Goal: Task Accomplishment & Management: Use online tool/utility

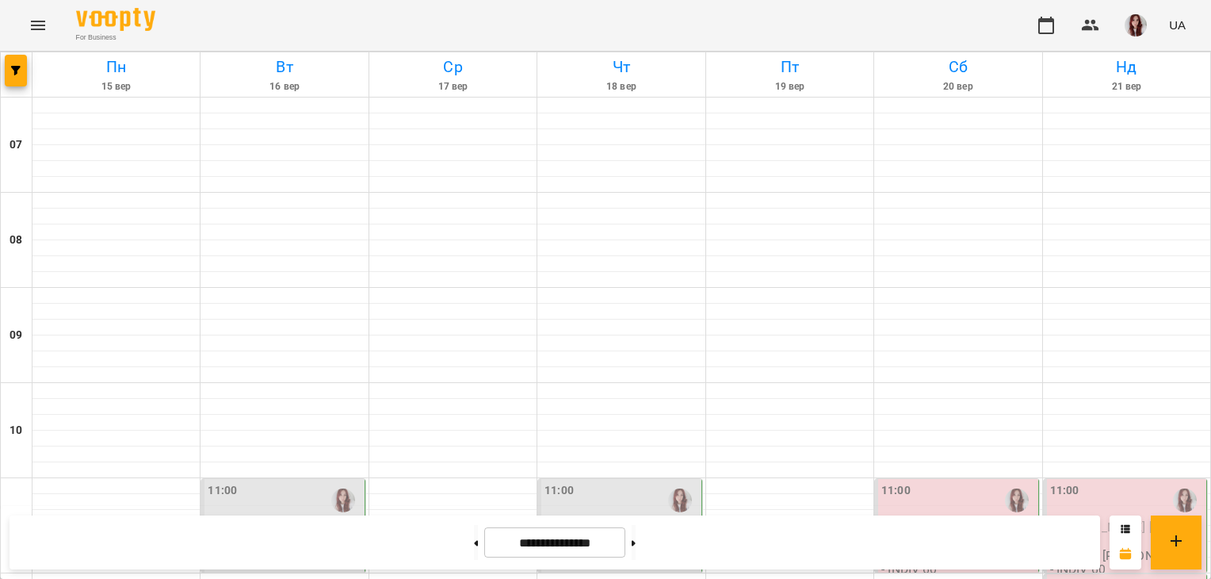
scroll to position [920, 0]
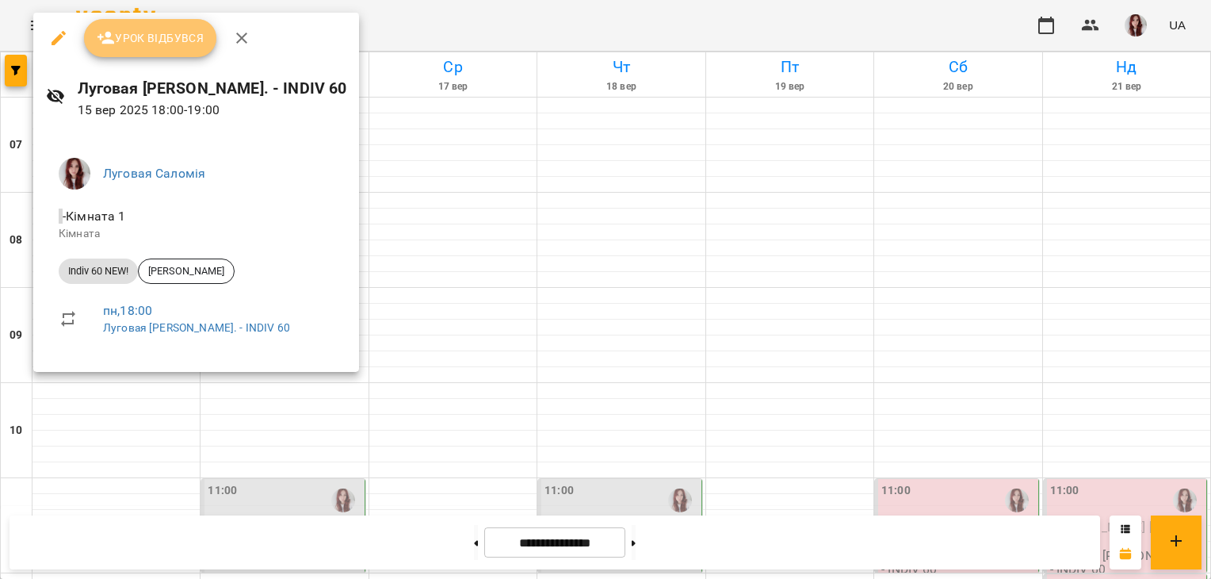
click at [150, 49] on button "Урок відбувся" at bounding box center [150, 38] width 133 height 38
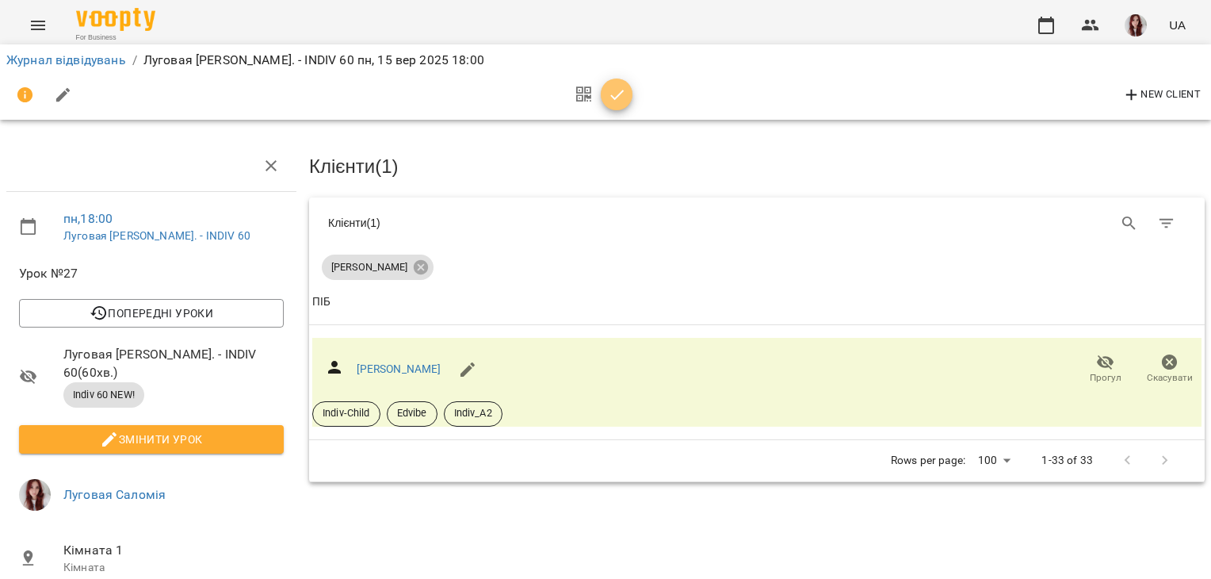
click at [615, 94] on icon "button" at bounding box center [617, 95] width 19 height 19
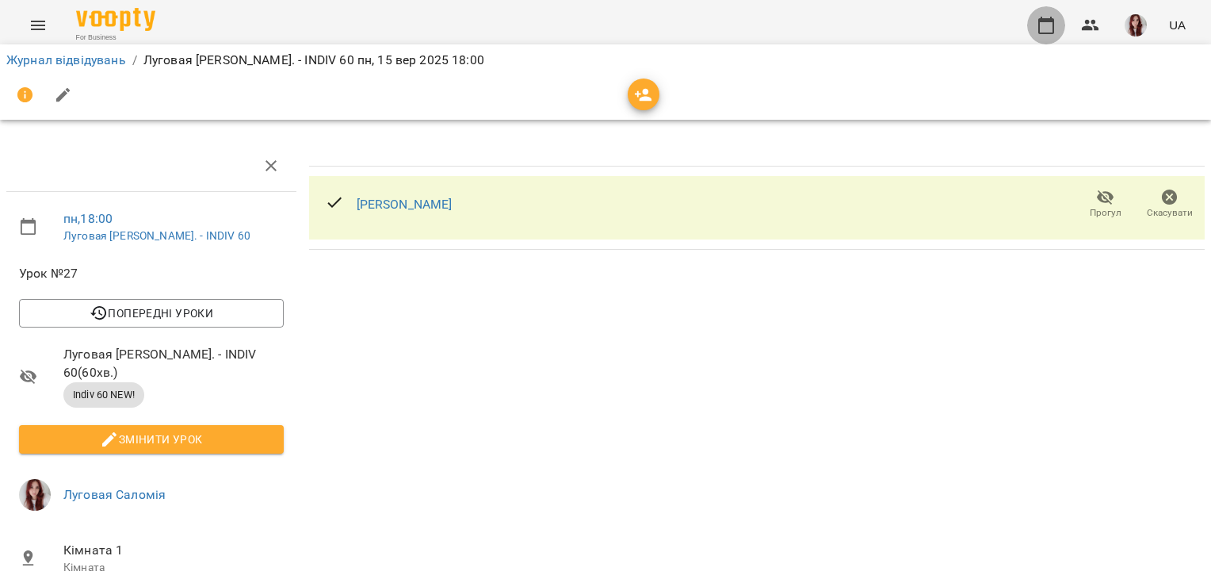
click at [1049, 29] on icon "button" at bounding box center [1046, 25] width 19 height 19
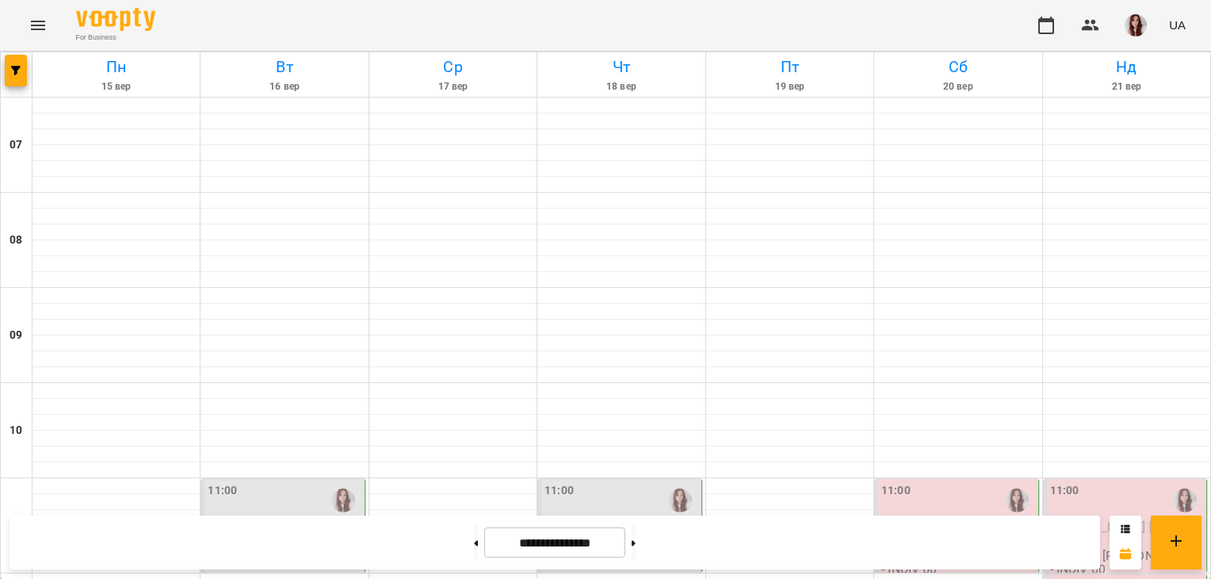
scroll to position [859, 0]
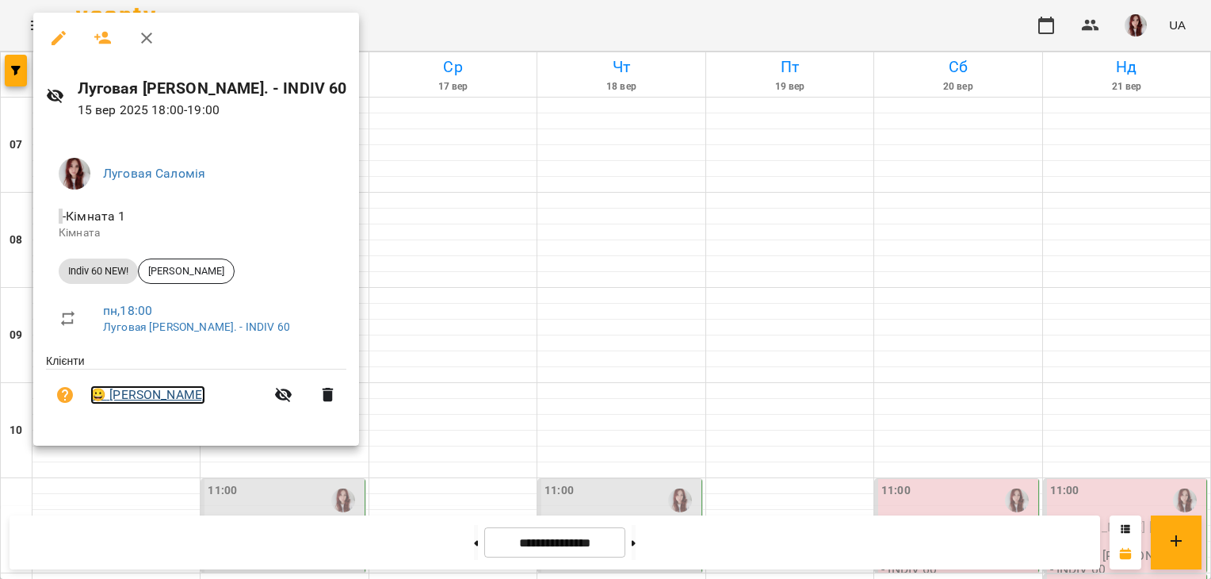
click at [176, 393] on link "😀 [PERSON_NAME]" at bounding box center [147, 394] width 115 height 19
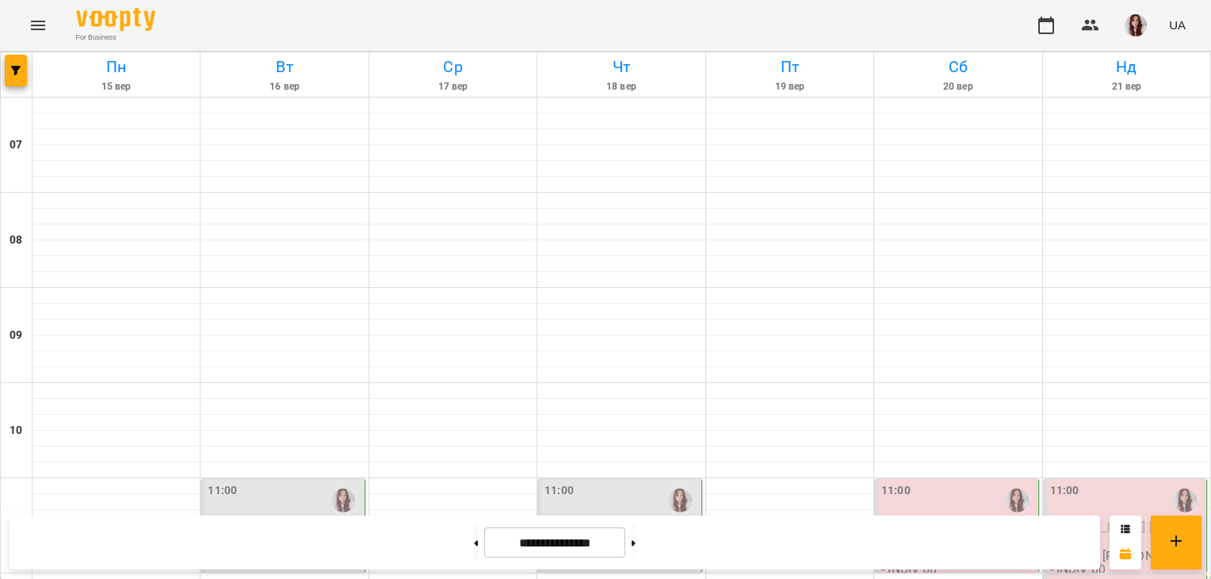
scroll to position [809, 0]
click at [1142, 29] on img "button" at bounding box center [1136, 25] width 22 height 22
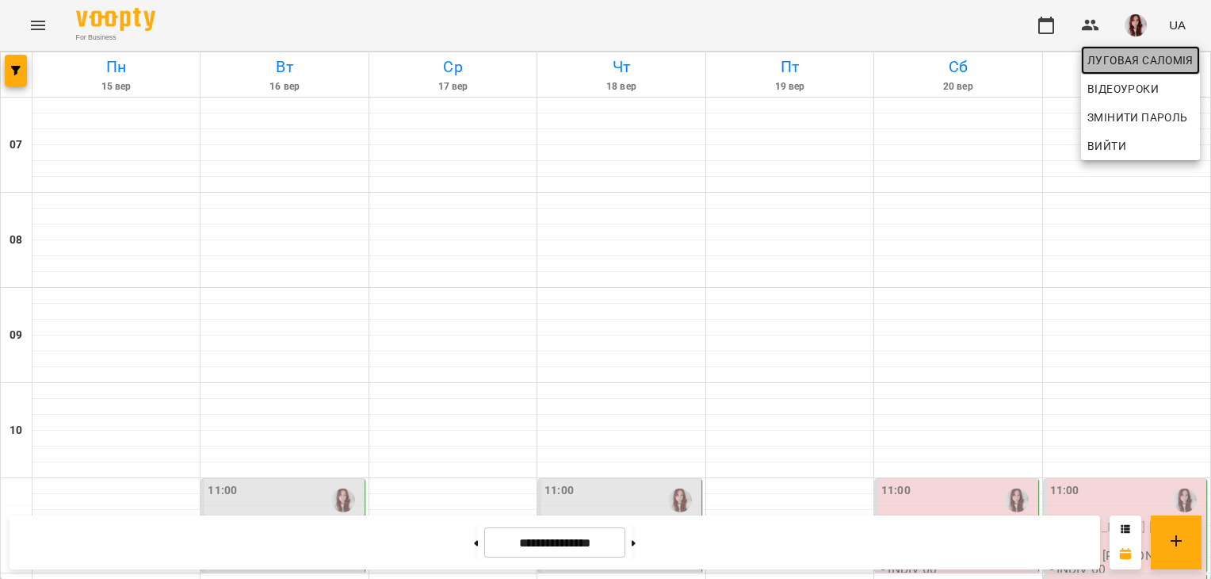
click at [1173, 55] on span "Луговая Саломія" at bounding box center [1141, 60] width 106 height 19
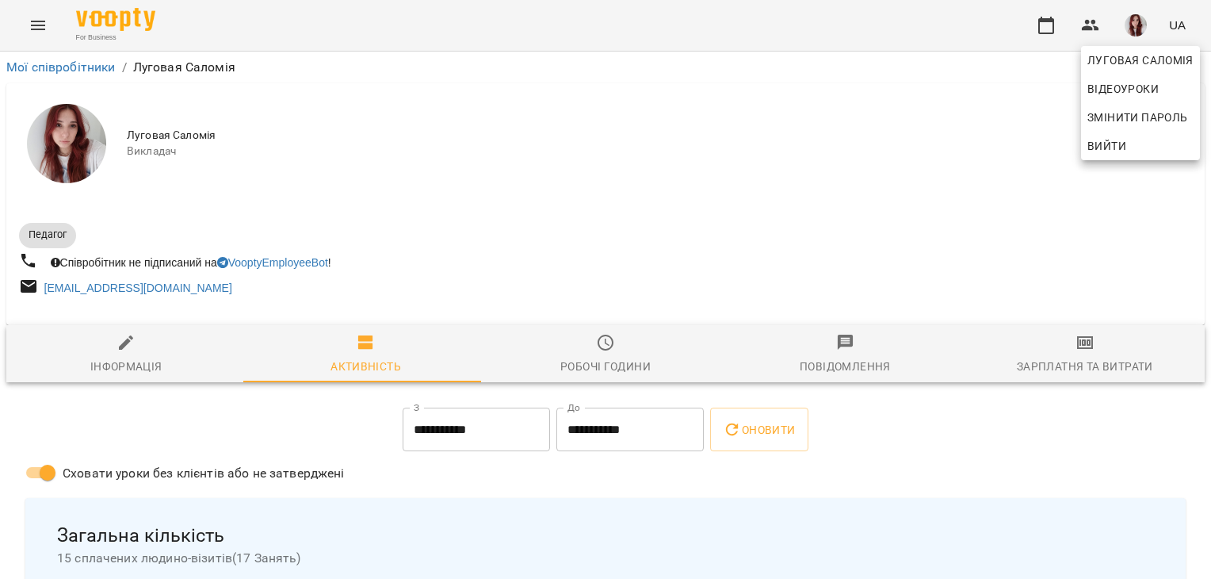
click at [1089, 366] on div at bounding box center [605, 289] width 1211 height 579
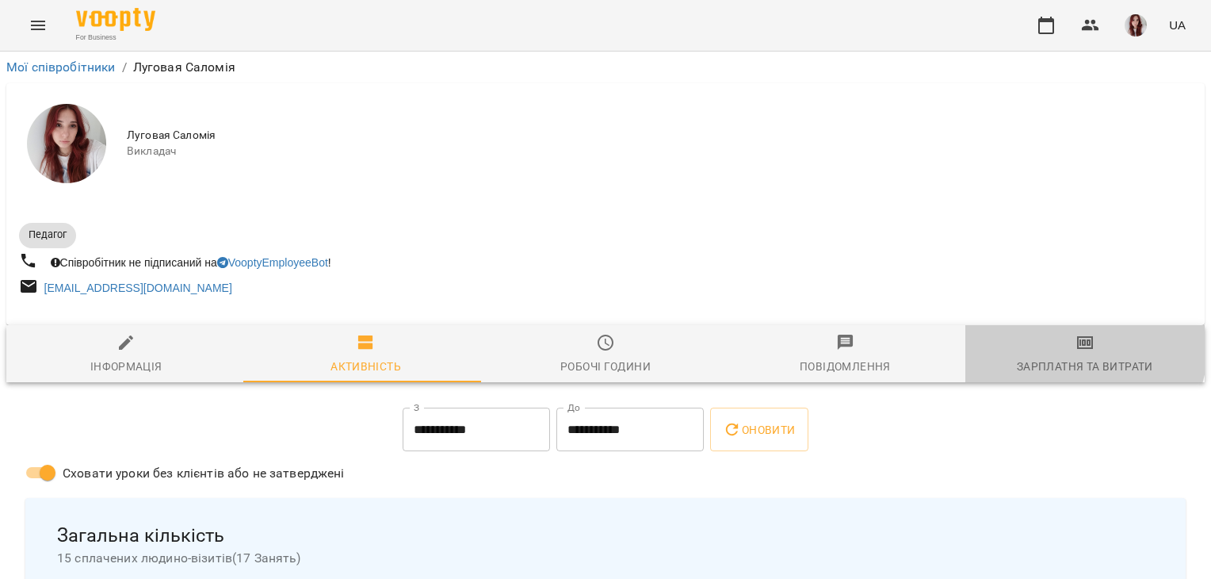
click at [1062, 346] on span "Зарплатня та Витрати" at bounding box center [1085, 354] width 220 height 43
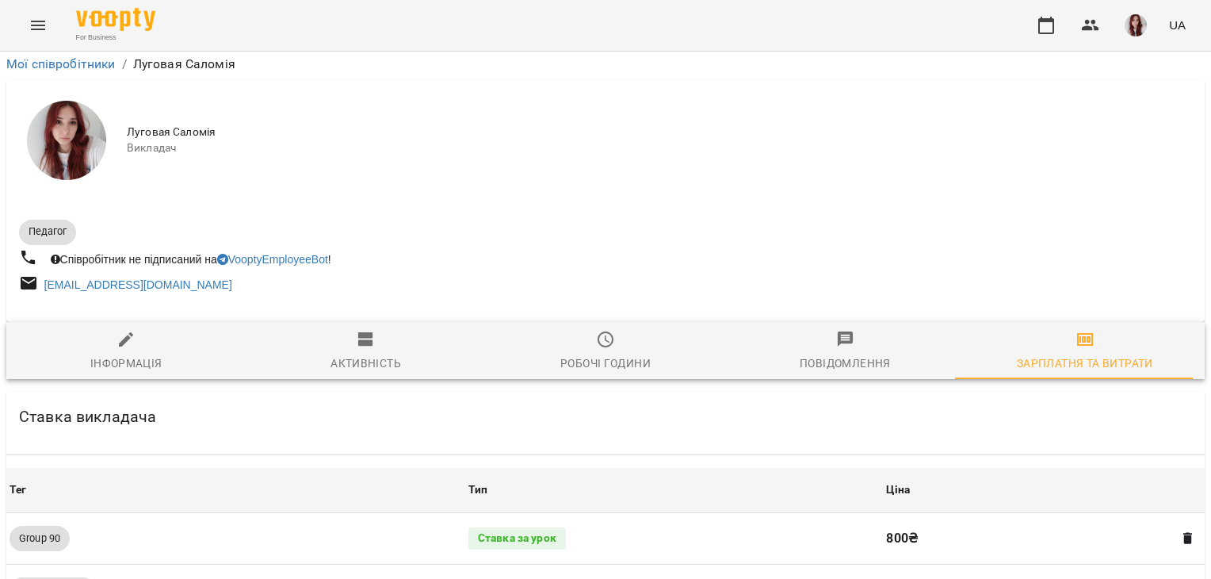
scroll to position [1485, 0]
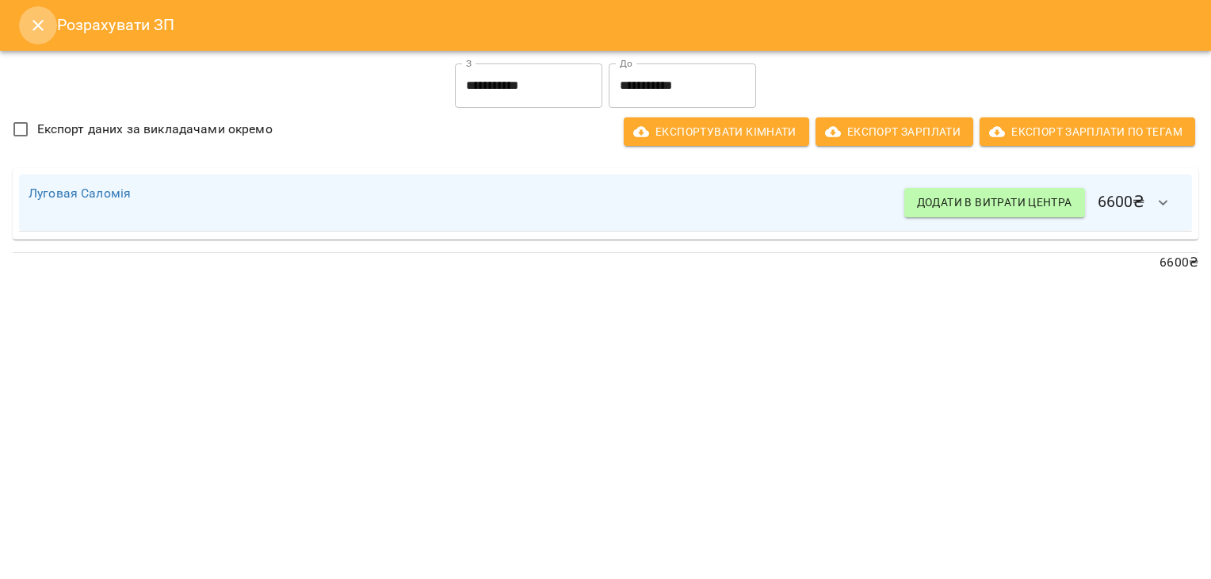
click at [40, 33] on icon "Close" at bounding box center [38, 25] width 19 height 19
